Goal: Navigation & Orientation: Find specific page/section

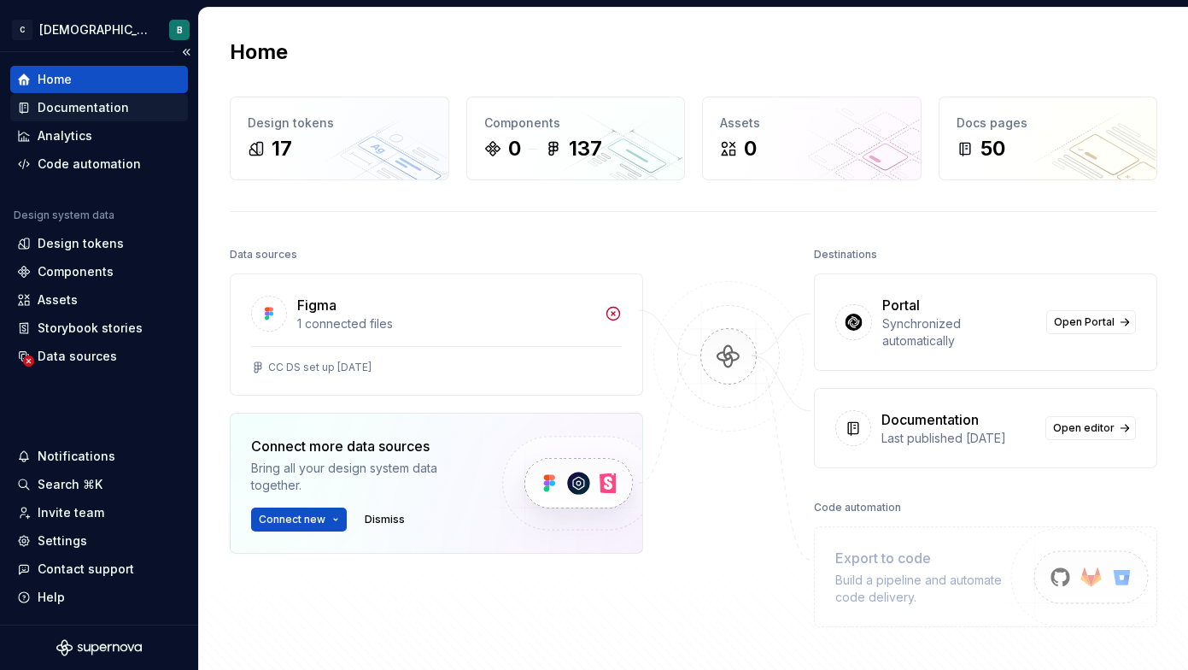
click at [120, 104] on div "Documentation" at bounding box center [83, 107] width 91 height 17
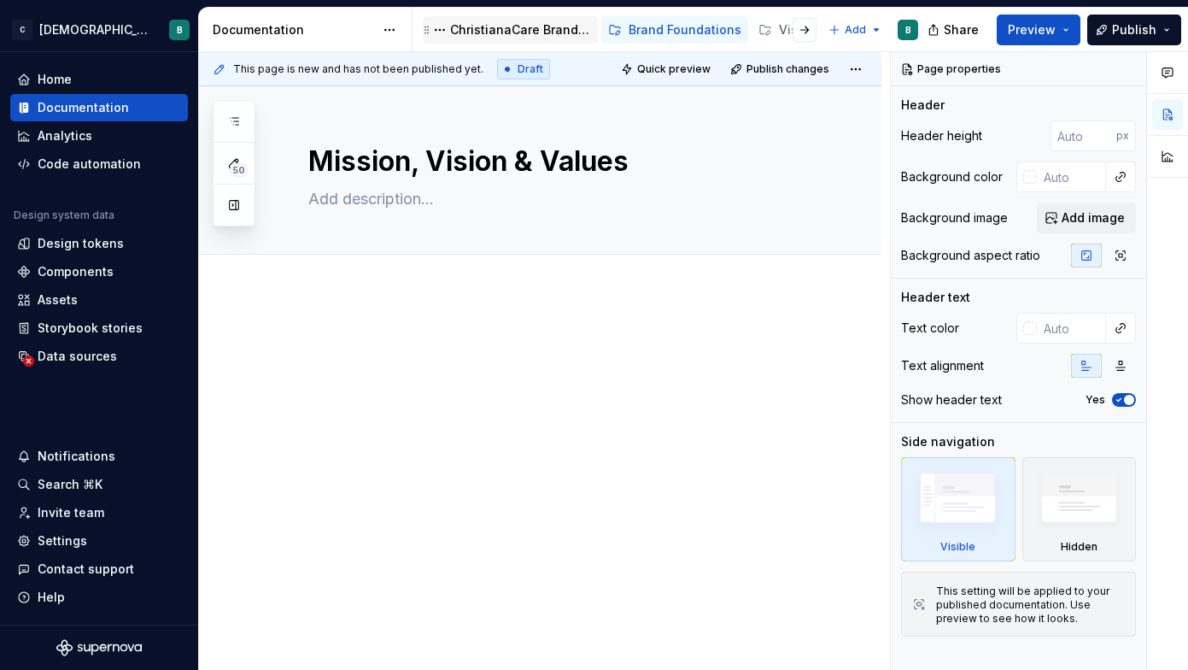
click at [560, 34] on div "ChristianaCare Brand Center" at bounding box center [520, 29] width 141 height 17
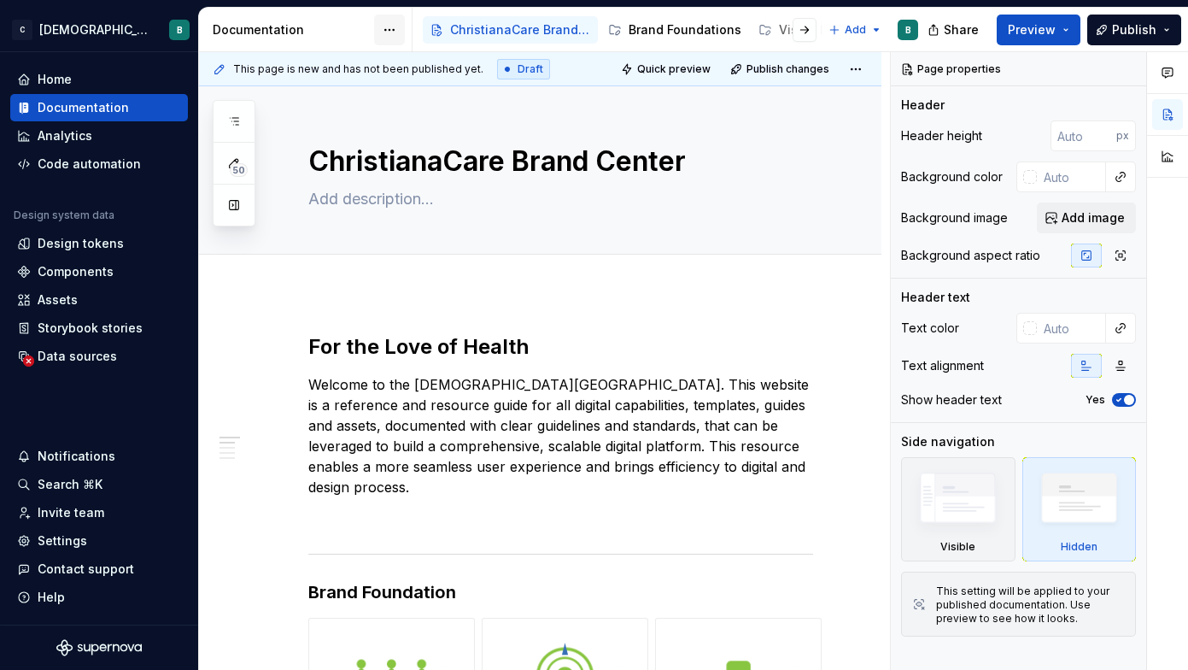
click at [395, 29] on html "C [DEMOGRAPHIC_DATA] Digital B Home Documentation Analytics Code automation Des…" at bounding box center [594, 335] width 1188 height 670
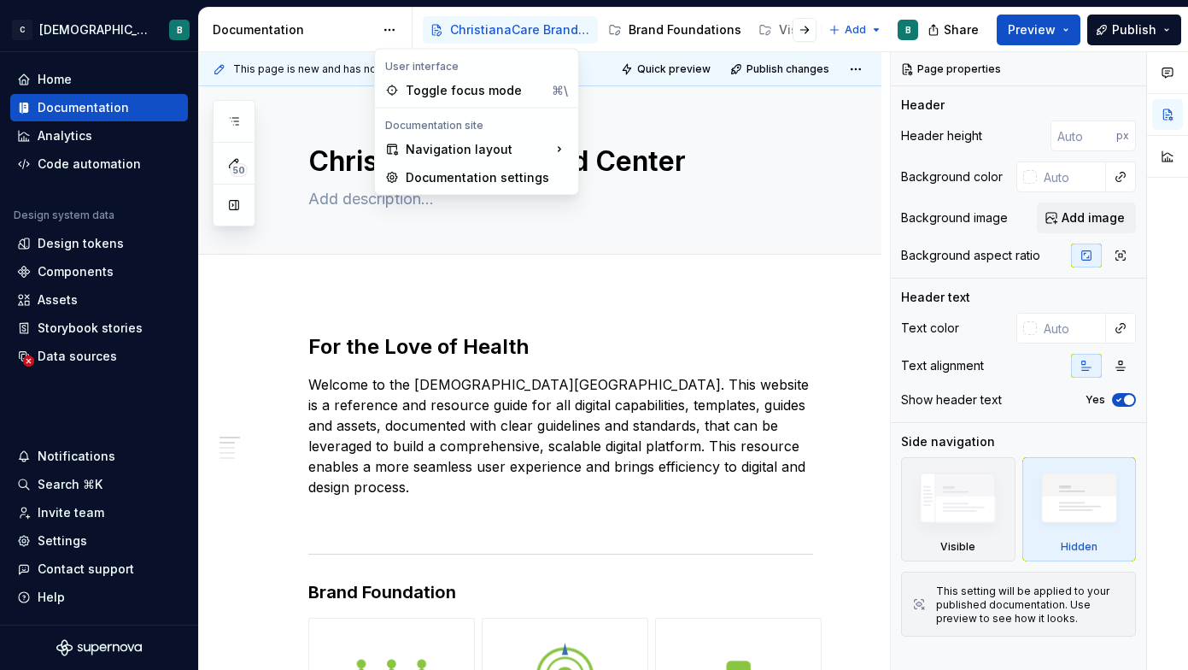
click at [393, 29] on html "C [DEMOGRAPHIC_DATA] Digital B Home Documentation Analytics Code automation Des…" at bounding box center [594, 335] width 1188 height 670
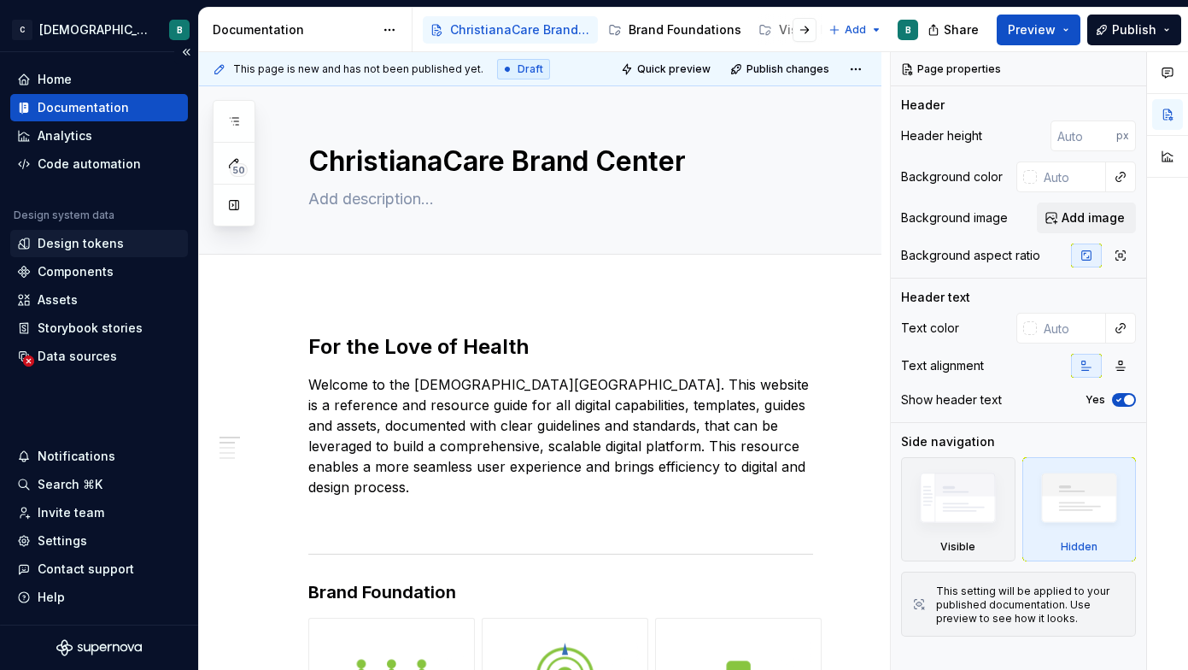
type textarea "*"
click at [94, 362] on div "Data sources" at bounding box center [77, 356] width 79 height 17
